Goal: Complete application form

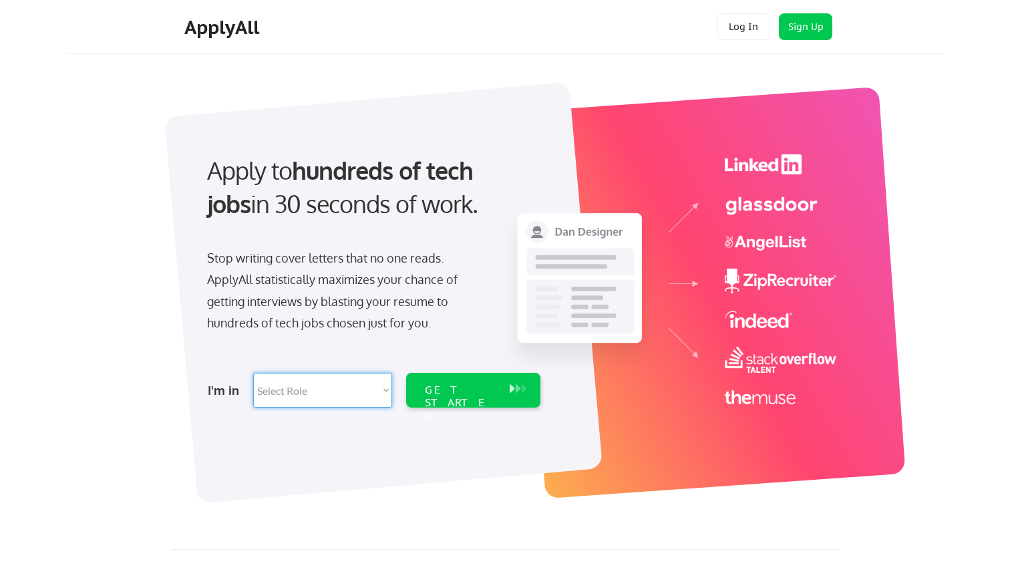
select select ""product""
click at [482, 399] on div "GET STARTED" at bounding box center [460, 390] width 85 height 35
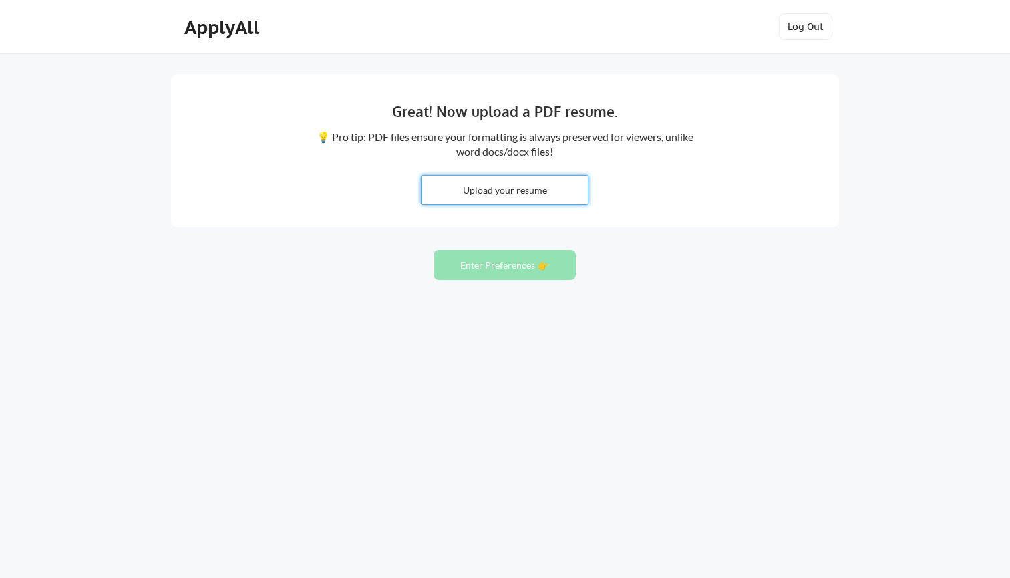
click at [516, 198] on input "file" at bounding box center [505, 190] width 166 height 29
type input "C:\fakepath\Resume-SHYAM-PUROHIT-.pdf"
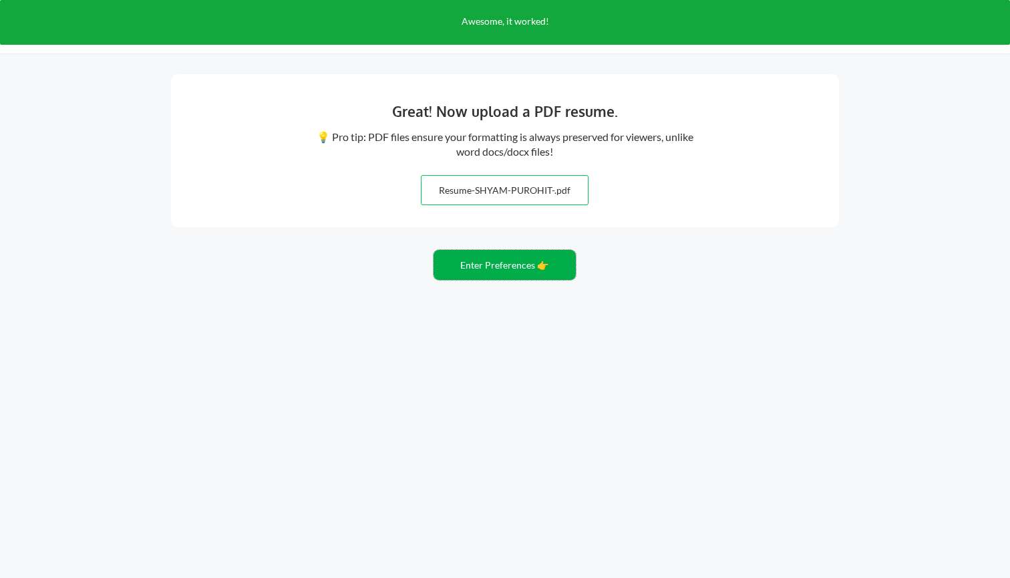
click at [524, 270] on button "Enter Preferences 👉" at bounding box center [505, 265] width 142 height 30
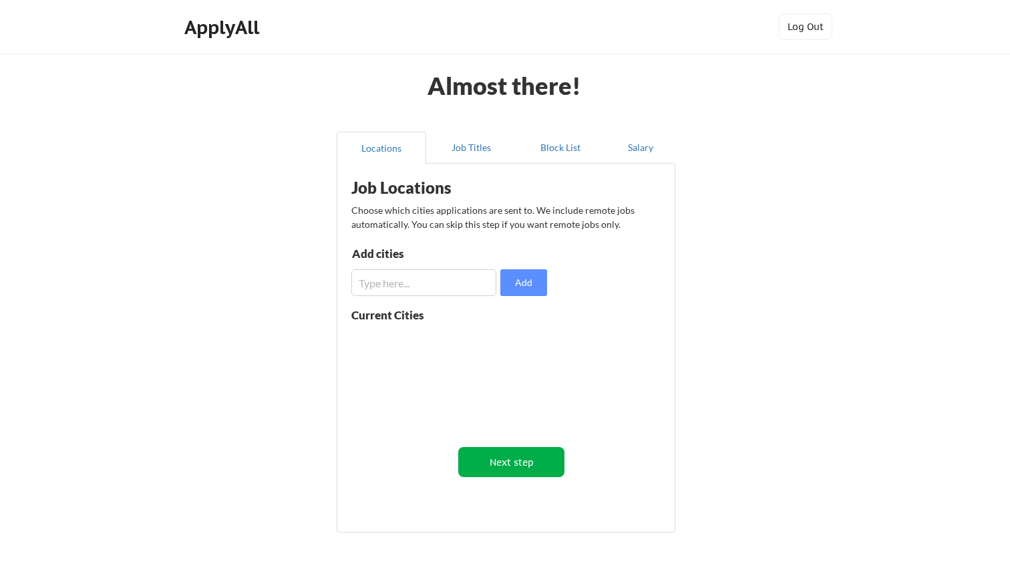
click at [481, 452] on button "Next step" at bounding box center [511, 462] width 106 height 30
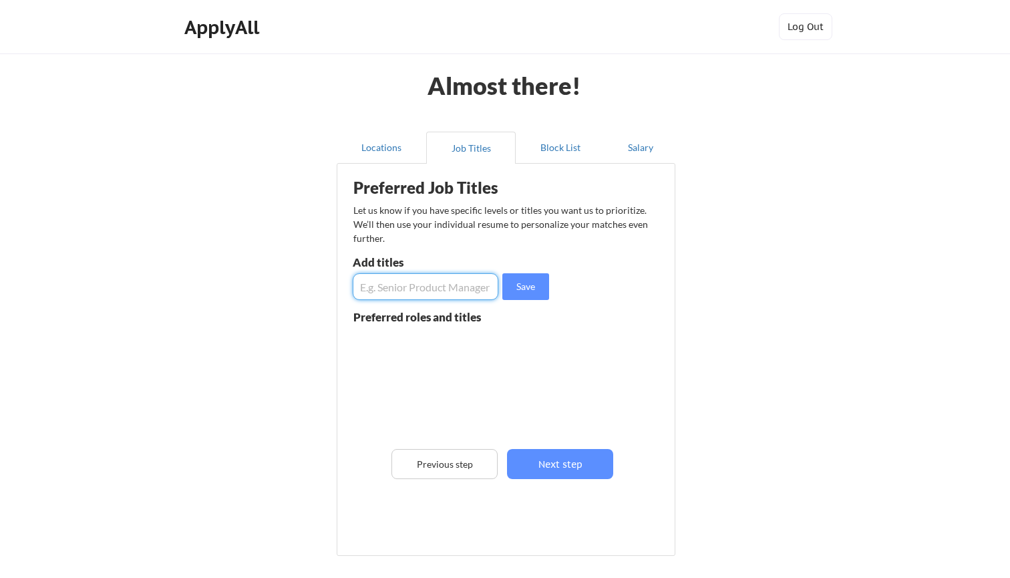
click at [421, 289] on input "input" at bounding box center [426, 286] width 146 height 27
type input "Associate Product Manager"
click at [531, 283] on button "Save" at bounding box center [525, 286] width 47 height 27
click at [436, 289] on input "input" at bounding box center [426, 286] width 146 height 27
type input "Product Manager"
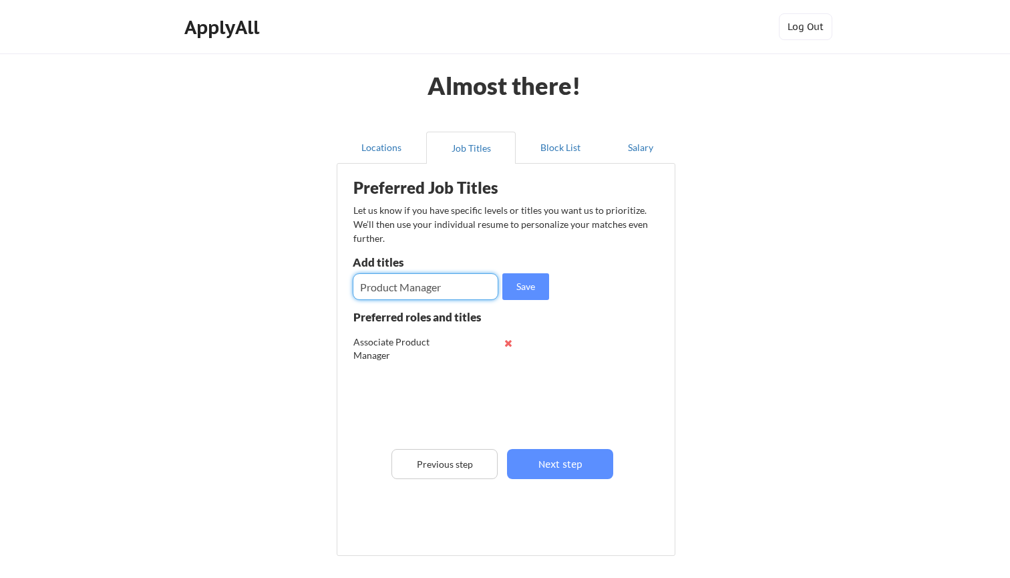
click at [560, 293] on div "Preferred Job Titles Let us know if you have specific levels or titles you want…" at bounding box center [508, 356] width 329 height 372
click at [538, 292] on button "Save" at bounding box center [525, 286] width 47 height 27
click at [421, 290] on input "input" at bounding box center [426, 286] width 146 height 27
type input "Senior Product Manager"
click at [522, 286] on button "Save" at bounding box center [525, 286] width 47 height 27
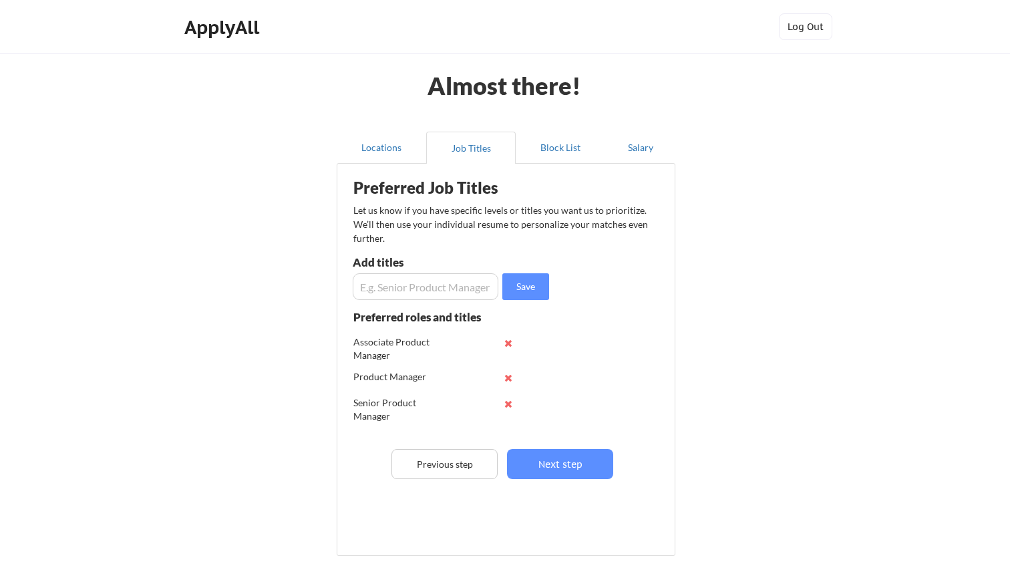
click at [428, 285] on input "input" at bounding box center [426, 286] width 146 height 27
type input "Product Owner"
click at [539, 277] on button "Save" at bounding box center [525, 286] width 47 height 27
click at [452, 281] on input "input" at bounding box center [426, 286] width 146 height 27
type input "Product Analyst"
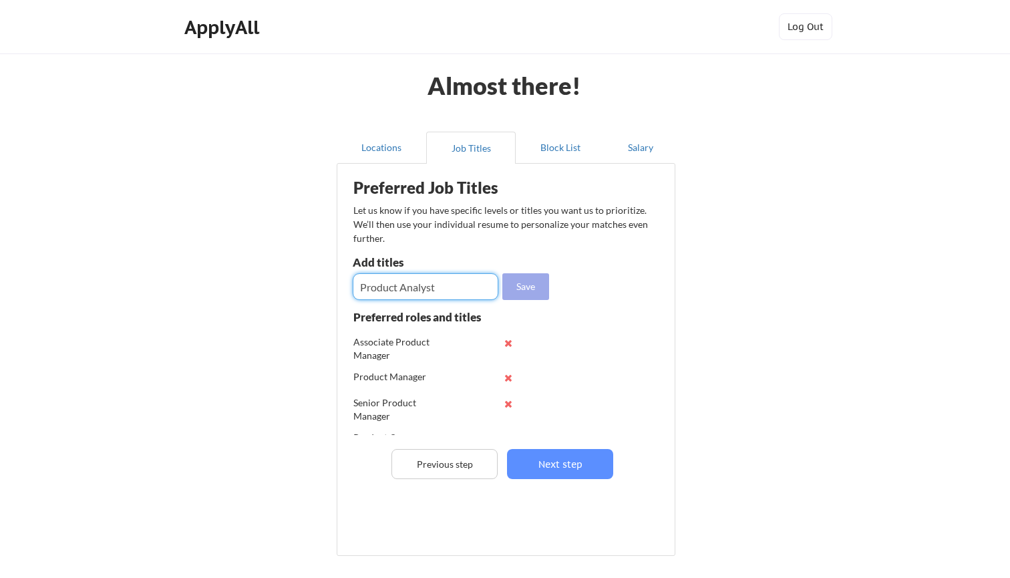
click at [527, 287] on button "Save" at bounding box center [525, 286] width 47 height 27
click at [408, 287] on input "input" at bounding box center [426, 286] width 146 height 27
type input "Business Analyst"
click at [523, 293] on button "Save" at bounding box center [525, 286] width 47 height 27
click at [420, 293] on input "input" at bounding box center [426, 286] width 146 height 27
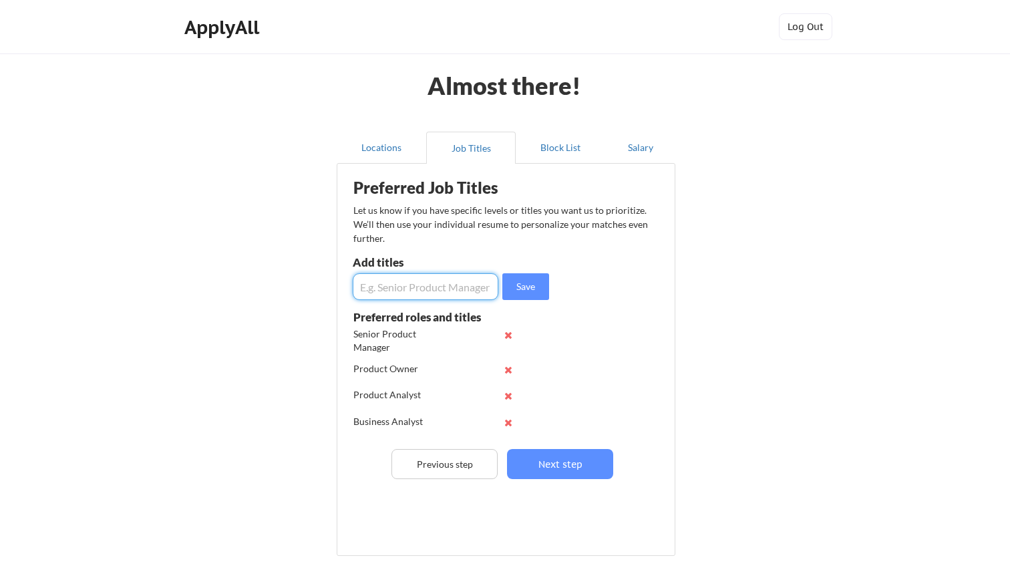
scroll to position [69, 0]
click at [448, 284] on input "input" at bounding box center [426, 286] width 146 height 27
type input "B"
type input "Product Operations Associate"
click at [524, 297] on button "Save" at bounding box center [525, 286] width 47 height 27
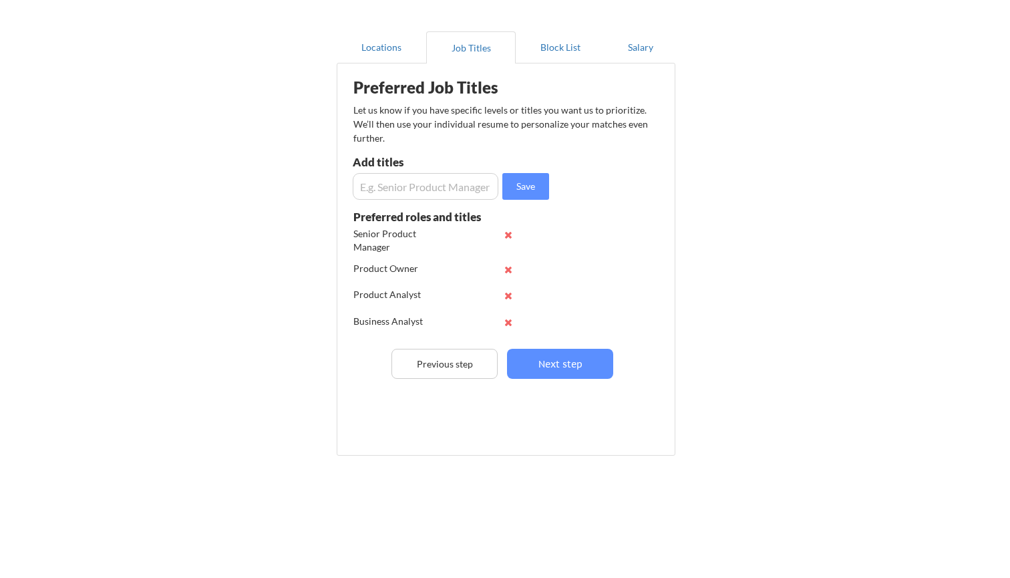
scroll to position [100, 0]
click at [545, 372] on button "Next step" at bounding box center [560, 364] width 106 height 30
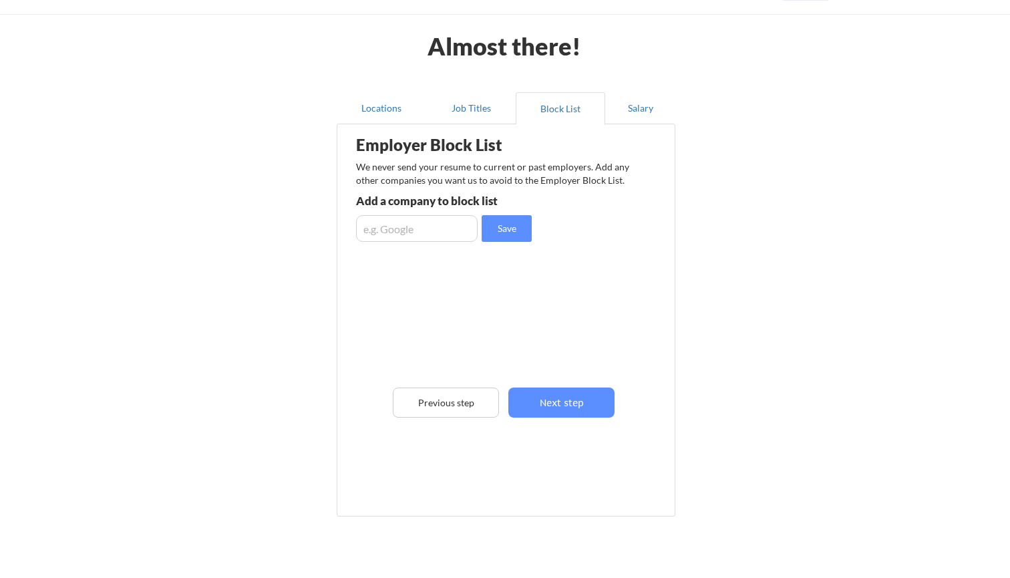
scroll to position [36, 0]
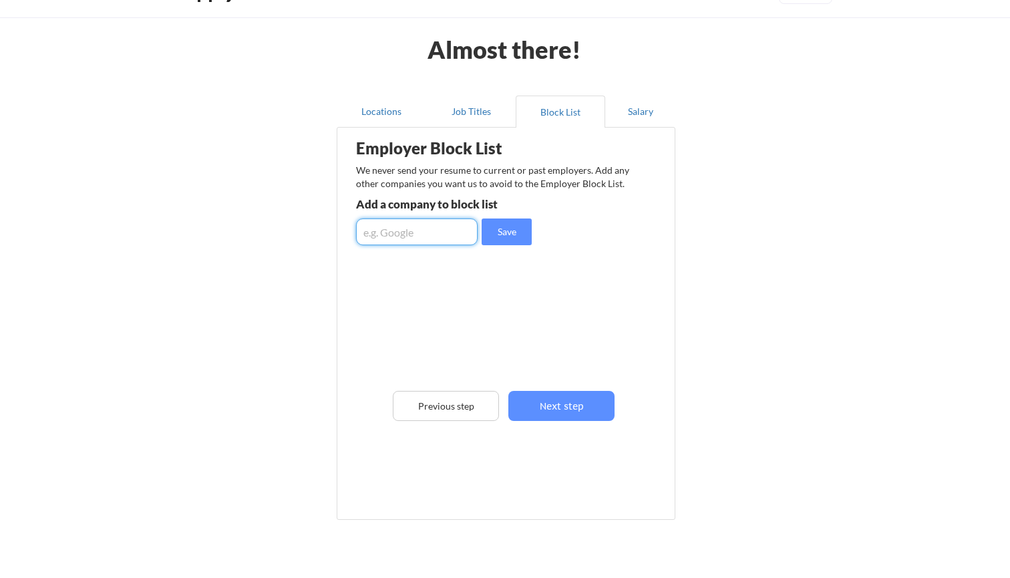
click at [454, 228] on input "input" at bounding box center [417, 231] width 122 height 27
click at [572, 341] on div "Employer Block List We never send your resume to current or past employers. Add…" at bounding box center [506, 303] width 324 height 345
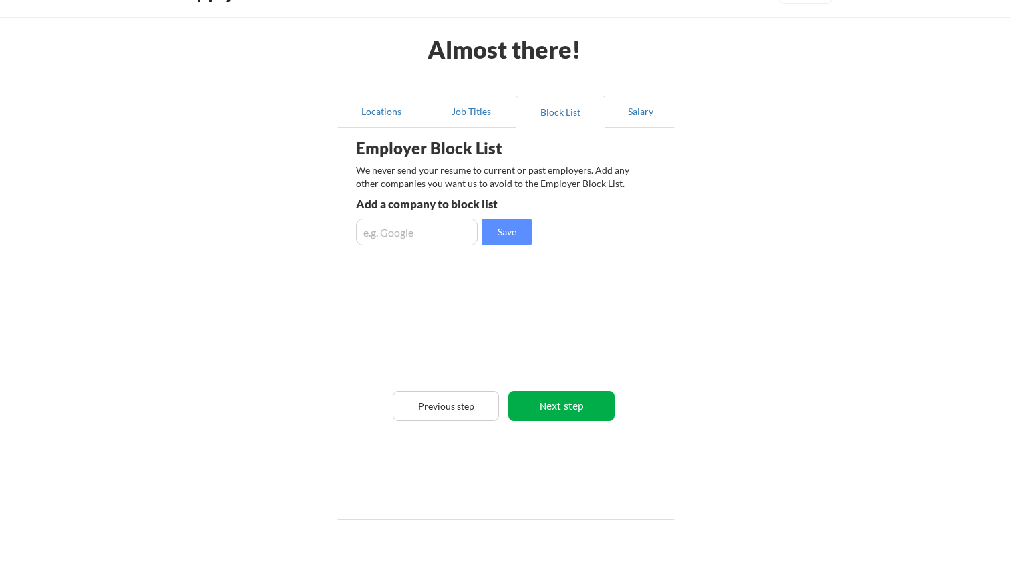
click at [585, 410] on button "Next step" at bounding box center [561, 406] width 106 height 30
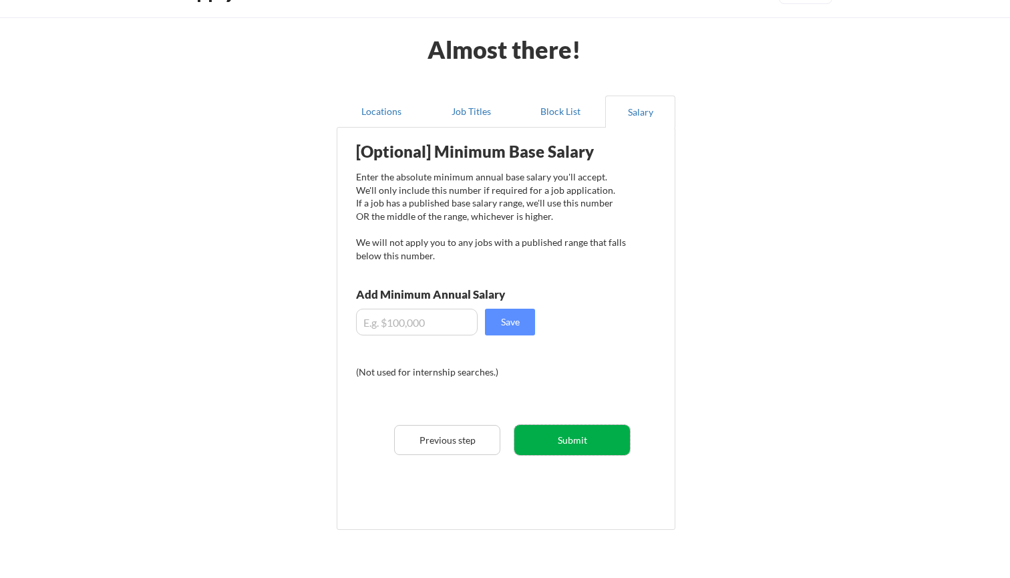
click at [573, 436] on button "Submit" at bounding box center [572, 440] width 116 height 30
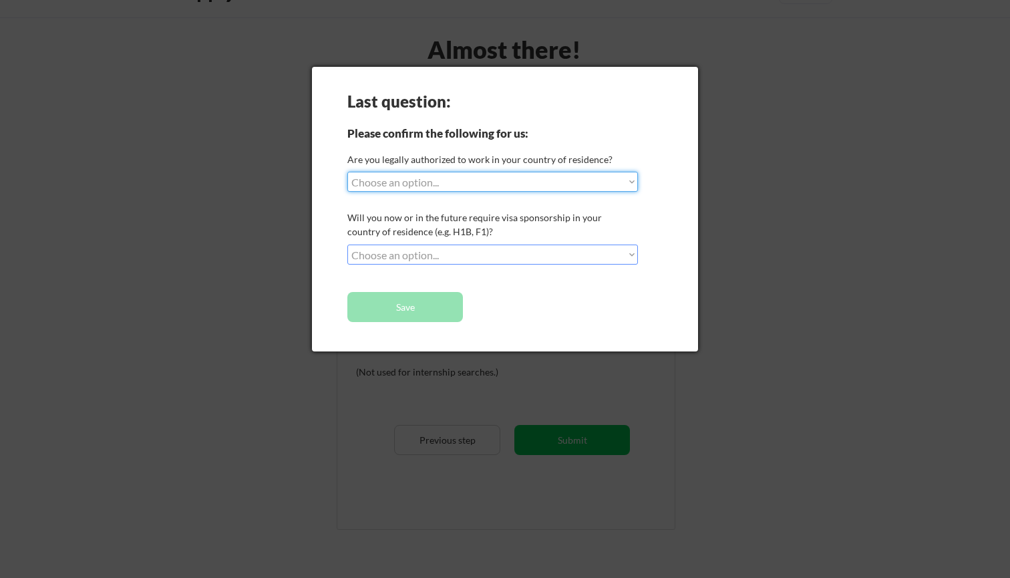
select select ""yes__i_am_here_on_a_visa__h1b__opt__etc__""
click at [503, 216] on div "Will you now or in the future require visa sponsorship in your country of resid…" at bounding box center [490, 224] width 287 height 28
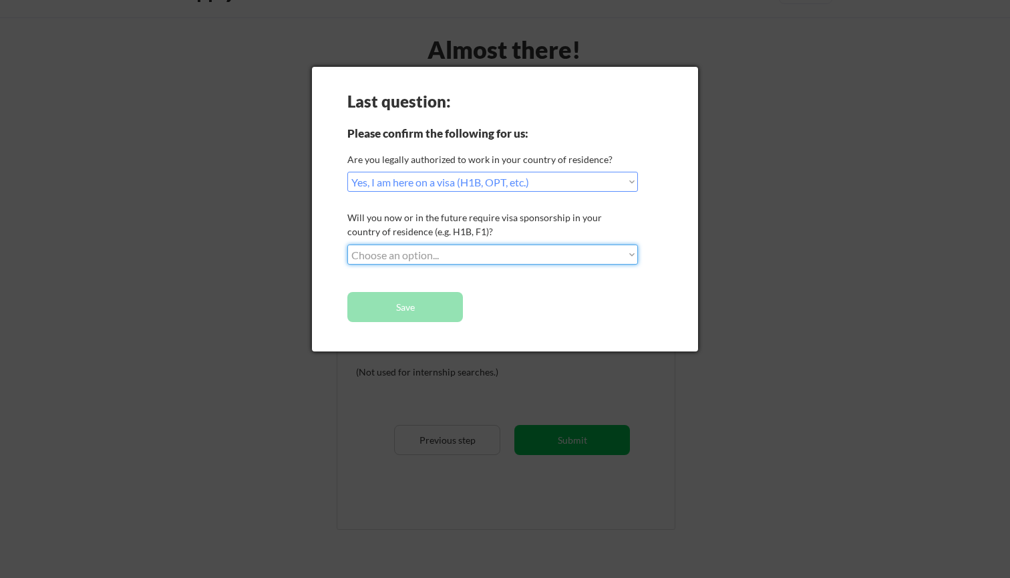
select select ""yes__i_will_need_sponsorship""
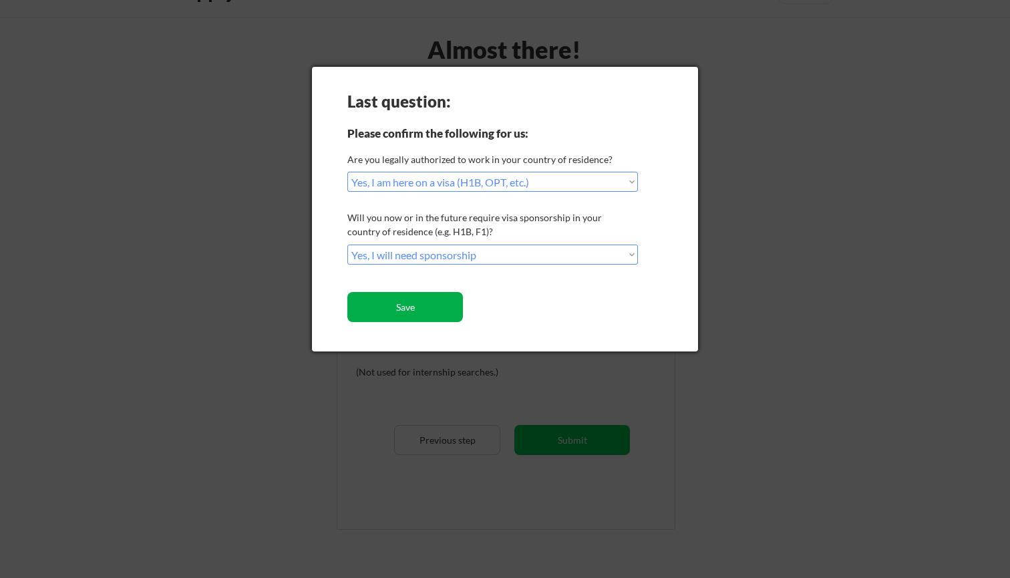
click at [430, 305] on button "Save" at bounding box center [405, 307] width 116 height 30
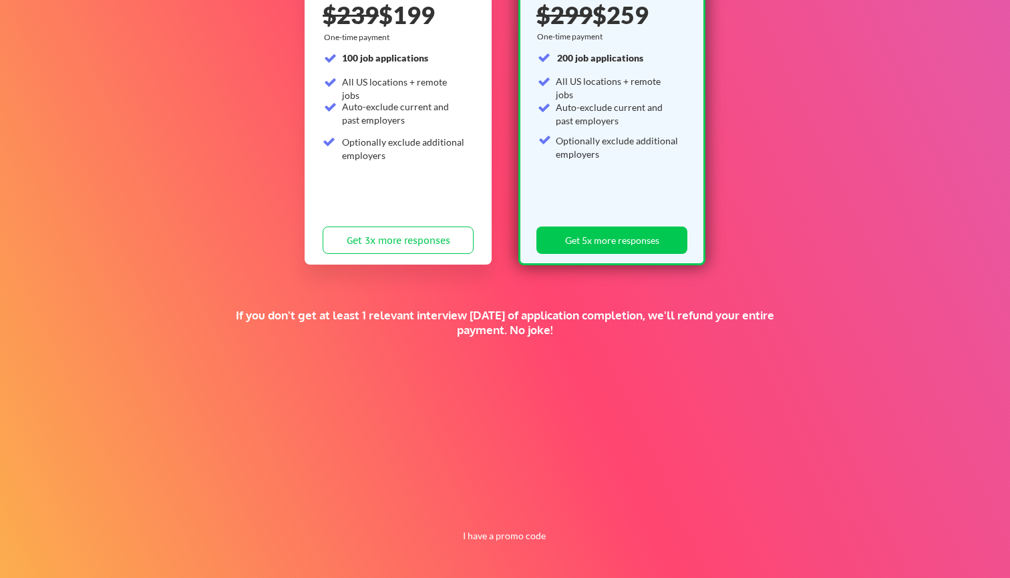
scroll to position [206, 0]
